Goal: Task Accomplishment & Management: Manage account settings

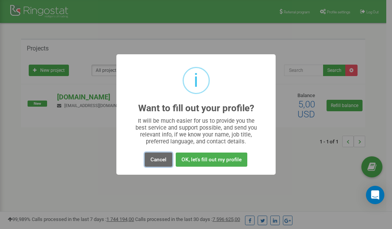
click at [159, 160] on button "Cancel" at bounding box center [159, 160] width 28 height 14
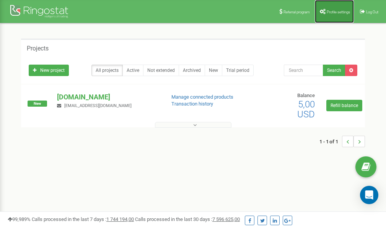
click at [340, 13] on span "Profile settings" at bounding box center [338, 12] width 23 height 4
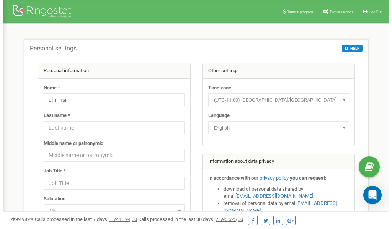
scroll to position [38, 0]
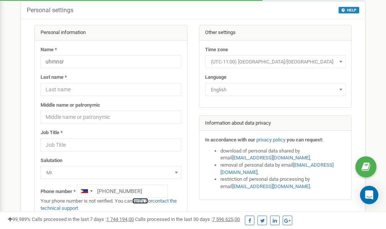
click at [146, 200] on link "verify it" at bounding box center [140, 201] width 16 height 6
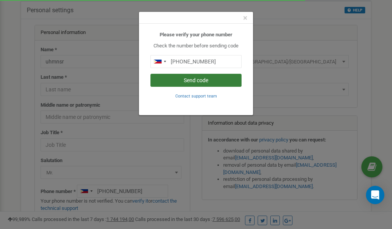
click at [172, 78] on button "Send code" at bounding box center [195, 80] width 91 height 13
